Goal: Find specific page/section: Find specific page/section

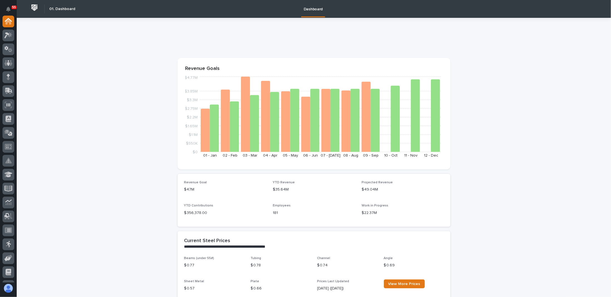
click at [437, 71] on p "Revenue Goals" at bounding box center [313, 69] width 257 height 6
click at [10, 38] on icon at bounding box center [8, 35] width 8 height 6
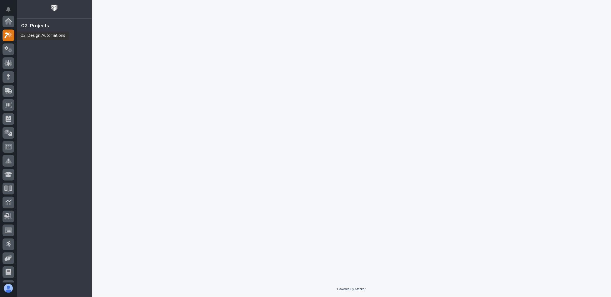
scroll to position [14, 0]
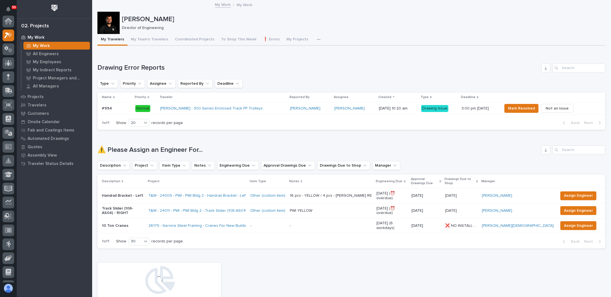
scroll to position [14, 0]
click at [317, 39] on icon "button" at bounding box center [318, 40] width 3 height 4
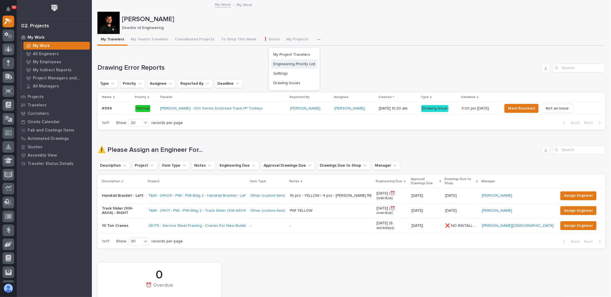
click at [289, 65] on span "Engineering Priority List" at bounding box center [294, 64] width 42 height 5
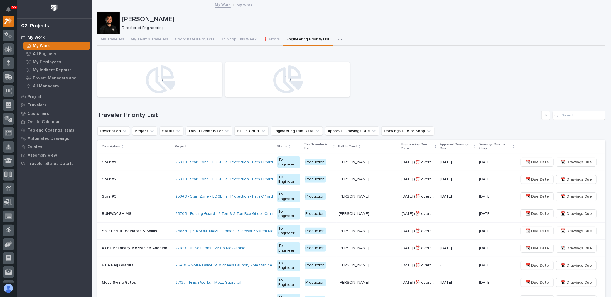
click at [338, 39] on icon "button" at bounding box center [339, 39] width 3 height 1
click at [260, 40] on button "❗ Errors" at bounding box center [271, 40] width 23 height 12
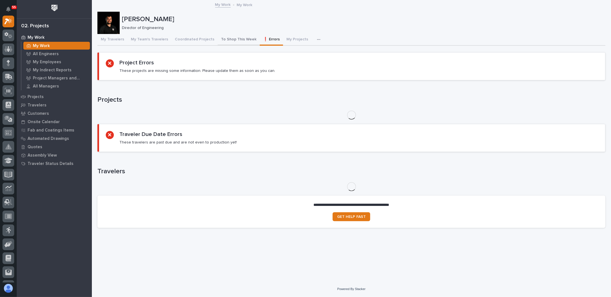
click at [242, 40] on button "To Shop This Week" at bounding box center [239, 40] width 42 height 12
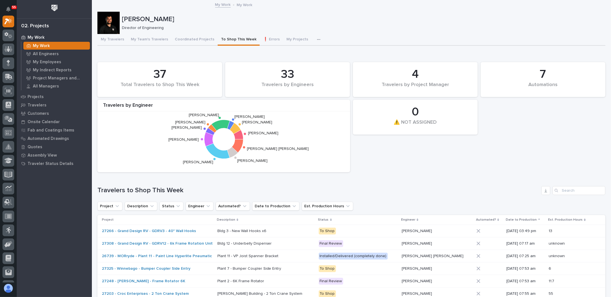
click at [352, 59] on div "7 Automations 37 Total Travelers to Shop This Week 0 ⚠️ NOT ASSIGNED 33 Travele…" at bounding box center [351, 117] width 513 height 116
click at [50, 55] on p "All Engineers" at bounding box center [46, 53] width 26 height 5
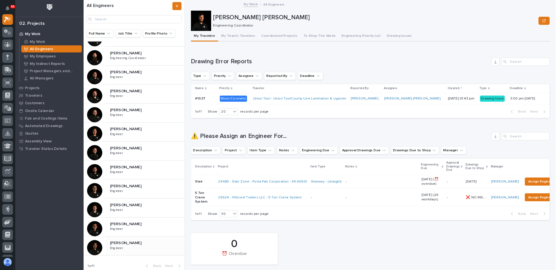
scroll to position [154, 0]
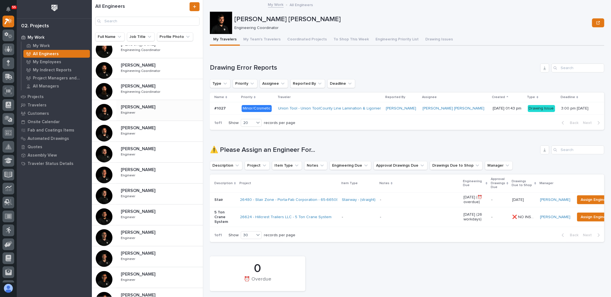
click at [128, 113] on p "Engineer" at bounding box center [129, 112] width 16 height 5
click at [146, 107] on p "[PERSON_NAME]" at bounding box center [139, 106] width 36 height 6
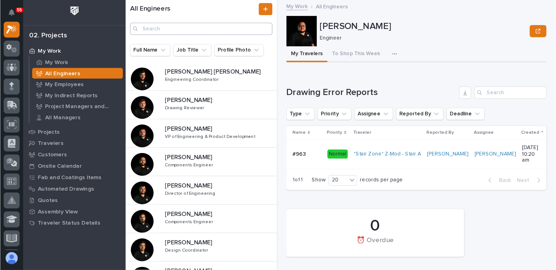
scroll to position [14, 0]
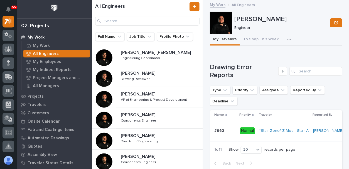
click at [289, 26] on p "Engineer" at bounding box center [279, 28] width 91 height 5
